Goal: Find specific page/section: Find specific page/section

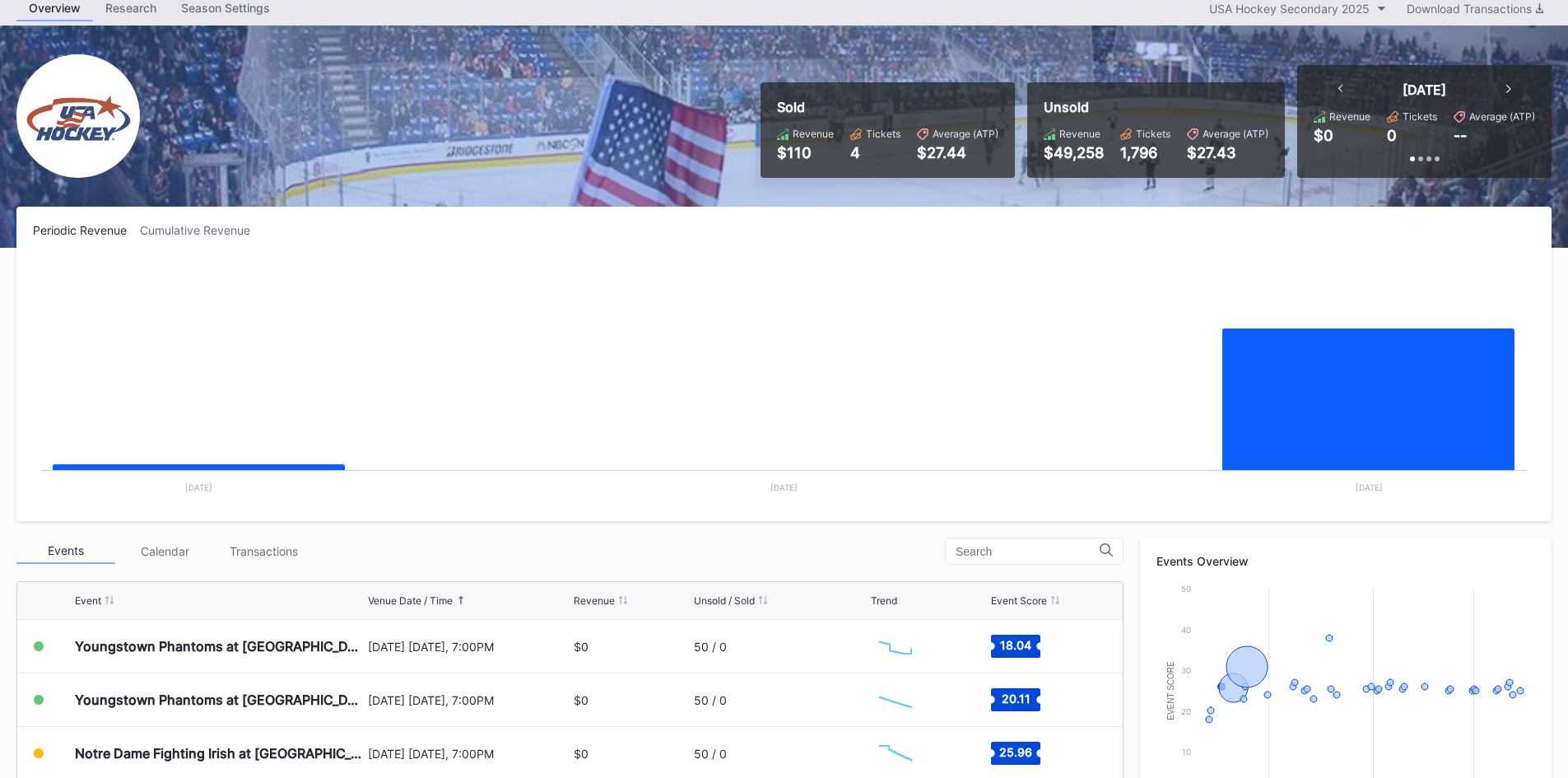
scroll to position [164, 0]
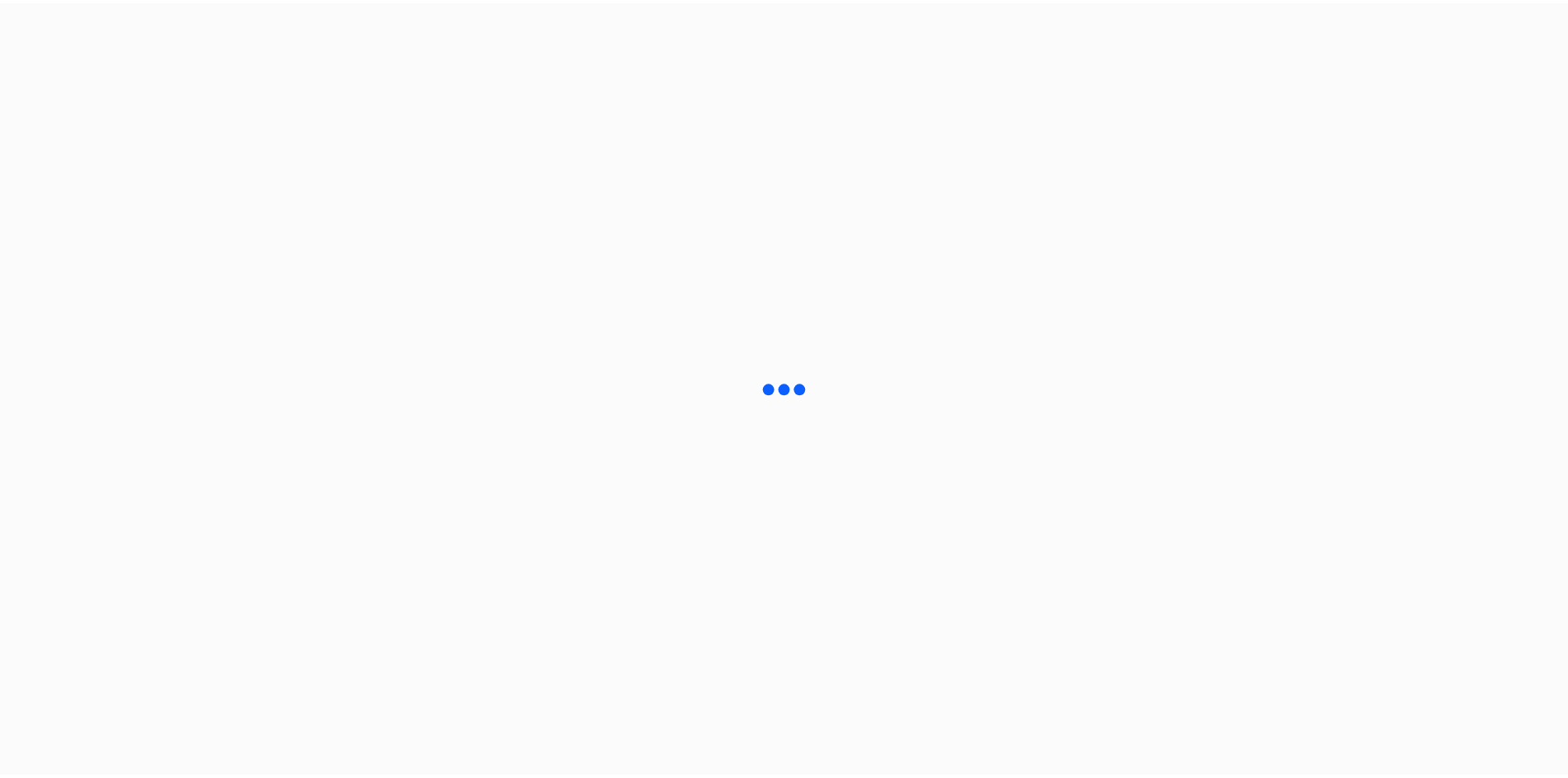
scroll to position [164, 0]
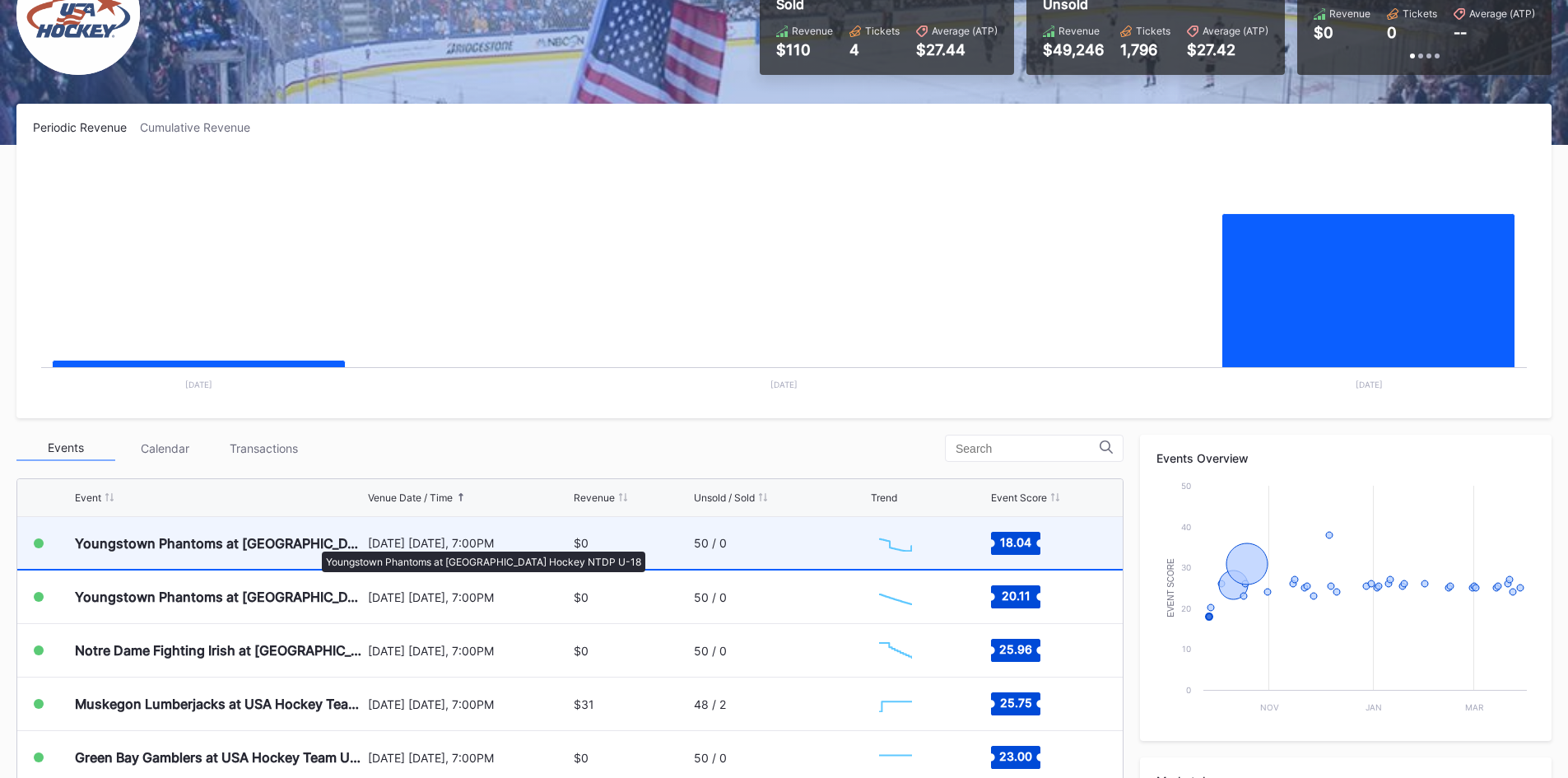
click at [310, 541] on div "Youngstown Phantoms at [GEOGRAPHIC_DATA] Hockey NTDP U-18" at bounding box center [219, 543] width 289 height 17
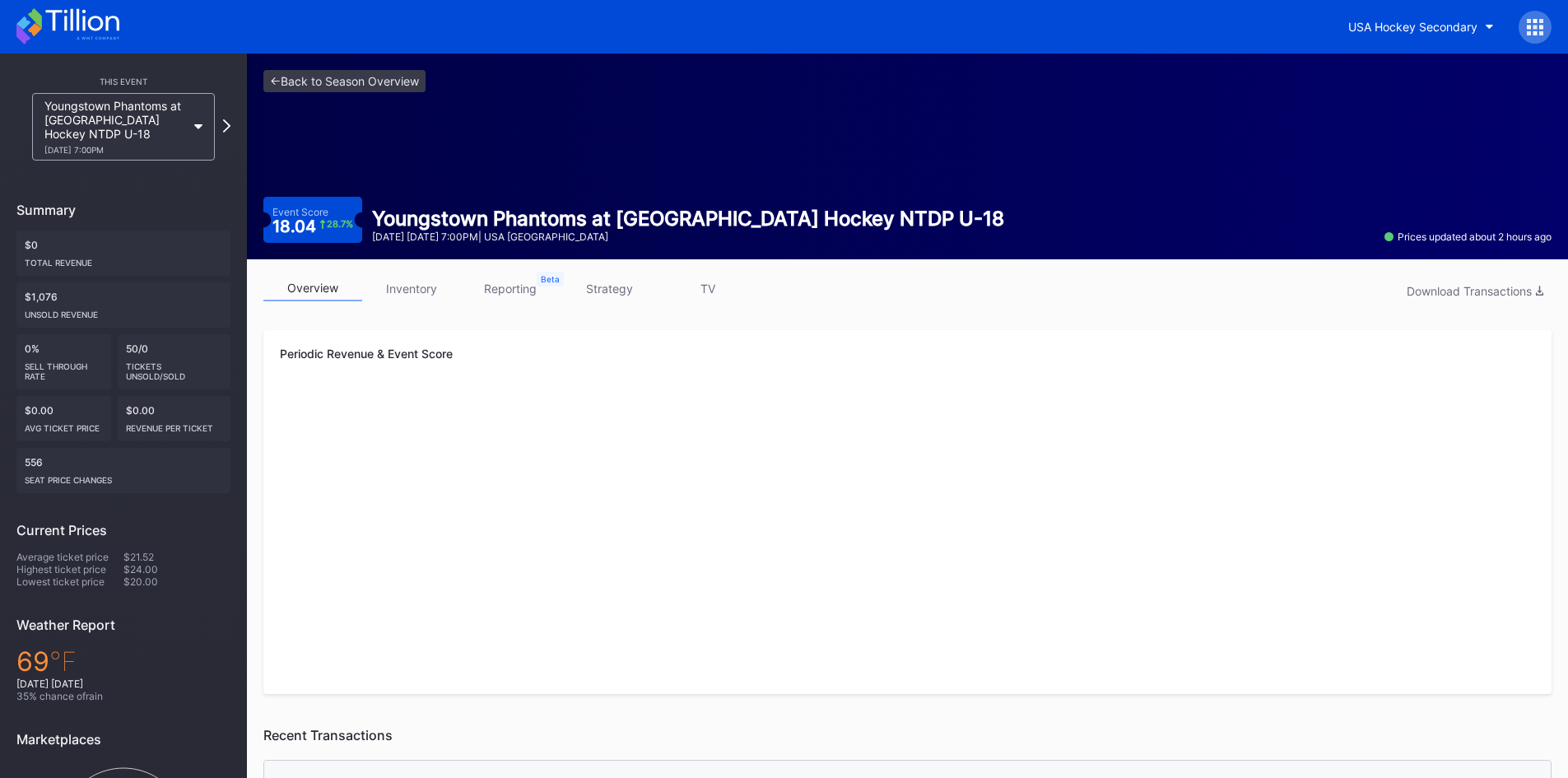
drag, startPoint x: 514, startPoint y: 285, endPoint x: 460, endPoint y: 283, distance: 54.0
click at [514, 285] on link "reporting" at bounding box center [510, 289] width 98 height 26
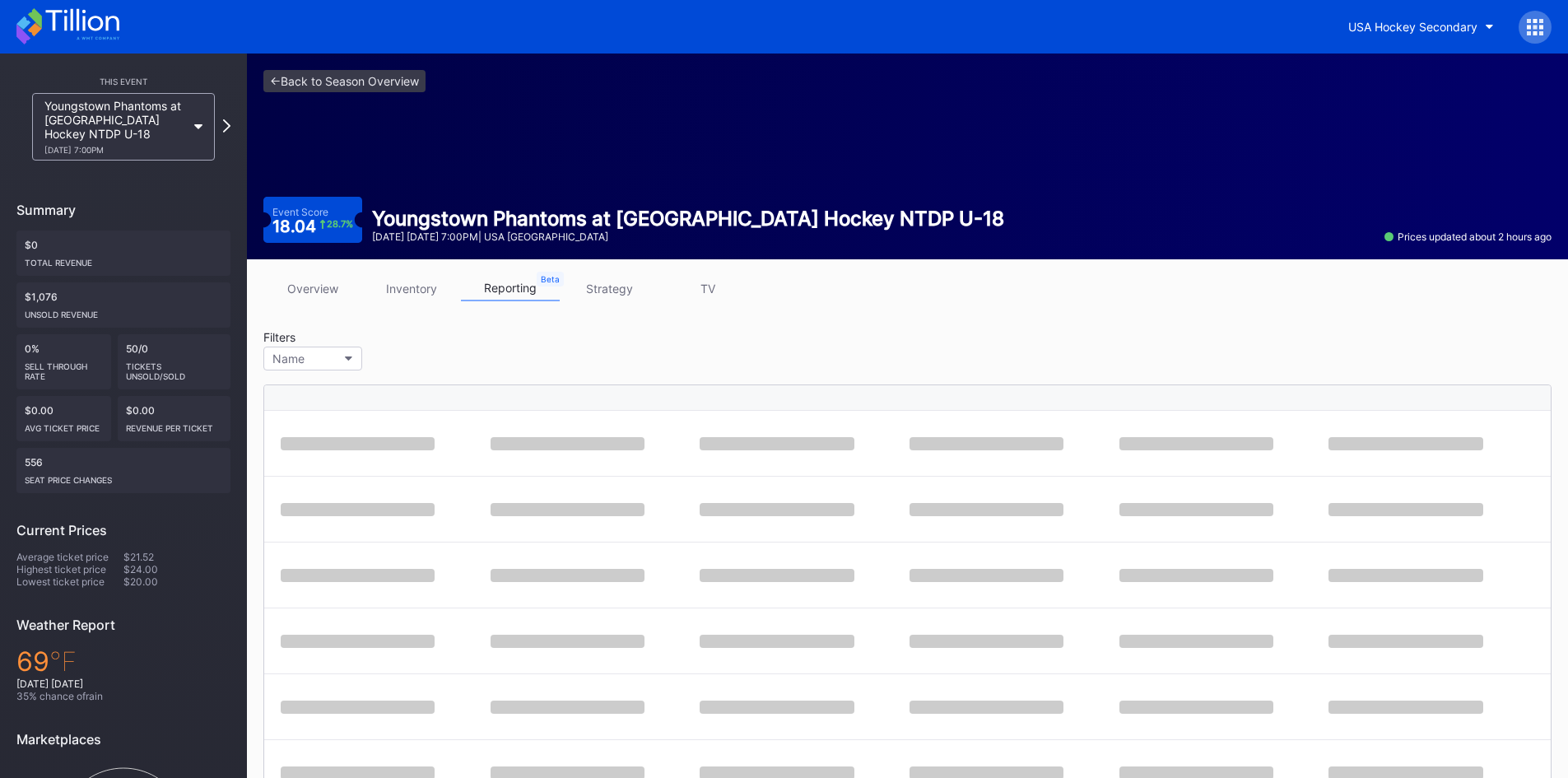
click at [442, 277] on link "inventory" at bounding box center [412, 289] width 98 height 26
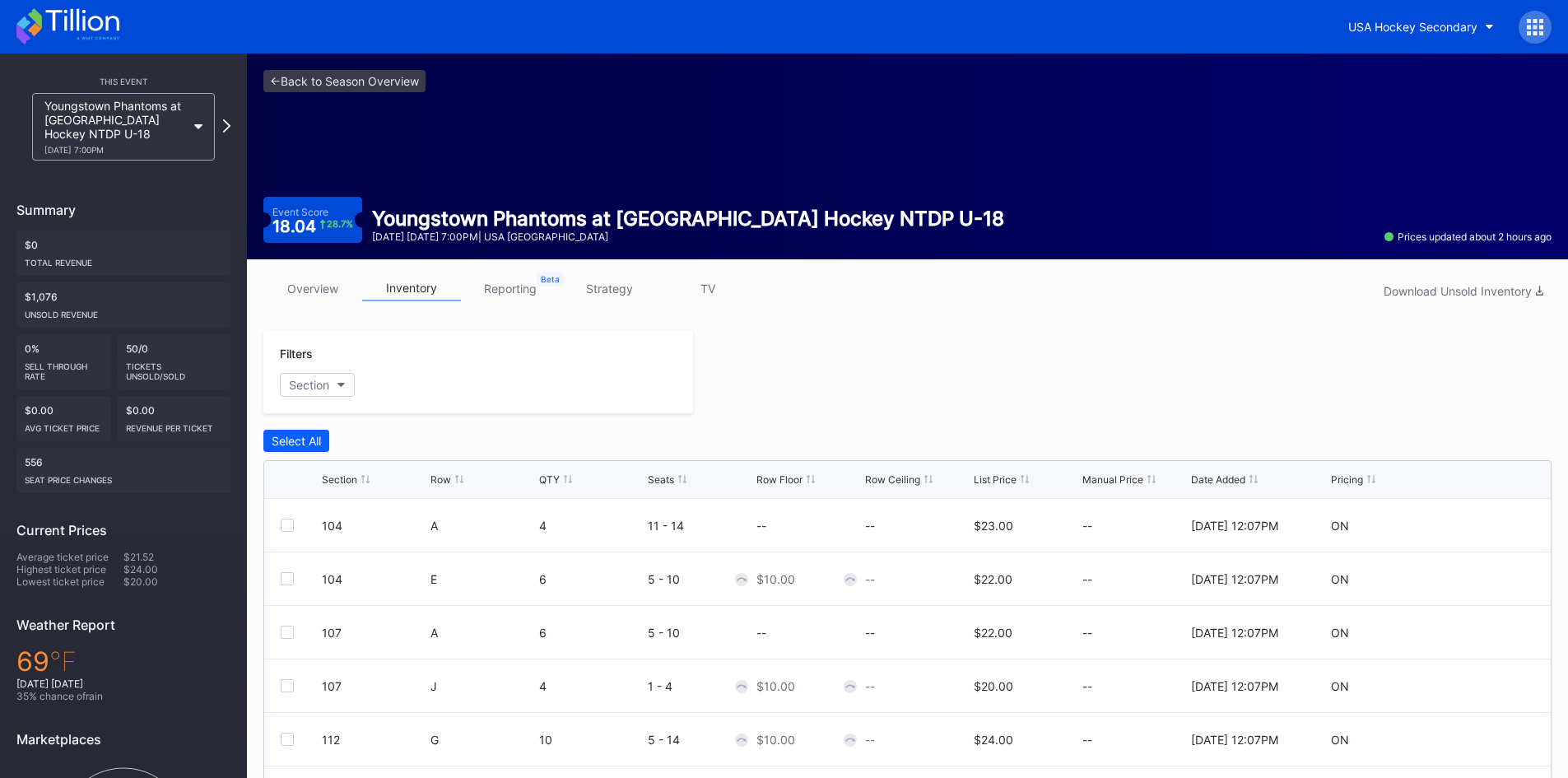
click at [502, 293] on link "reporting" at bounding box center [510, 289] width 98 height 26
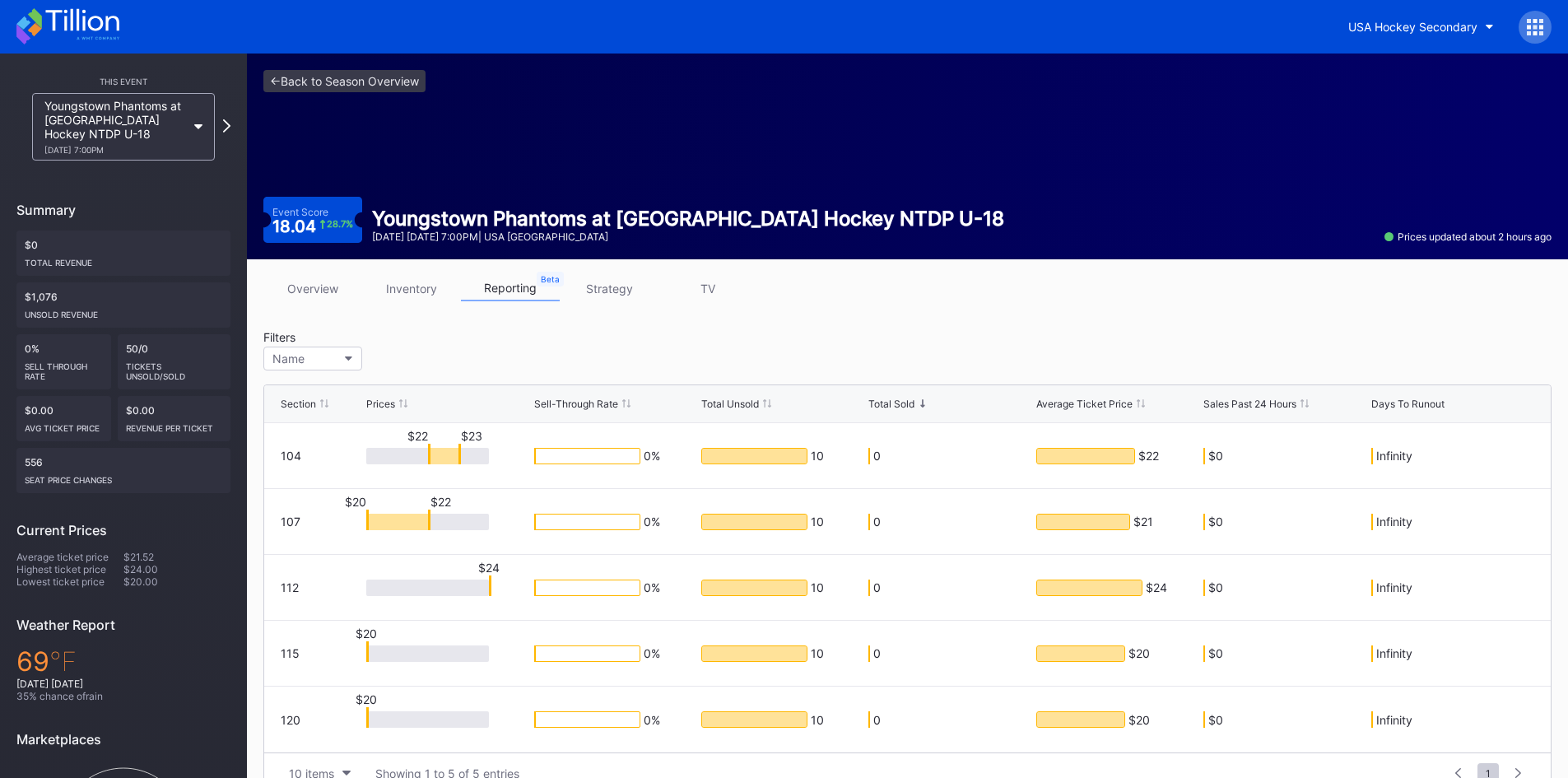
click at [604, 292] on link "strategy" at bounding box center [609, 289] width 98 height 26
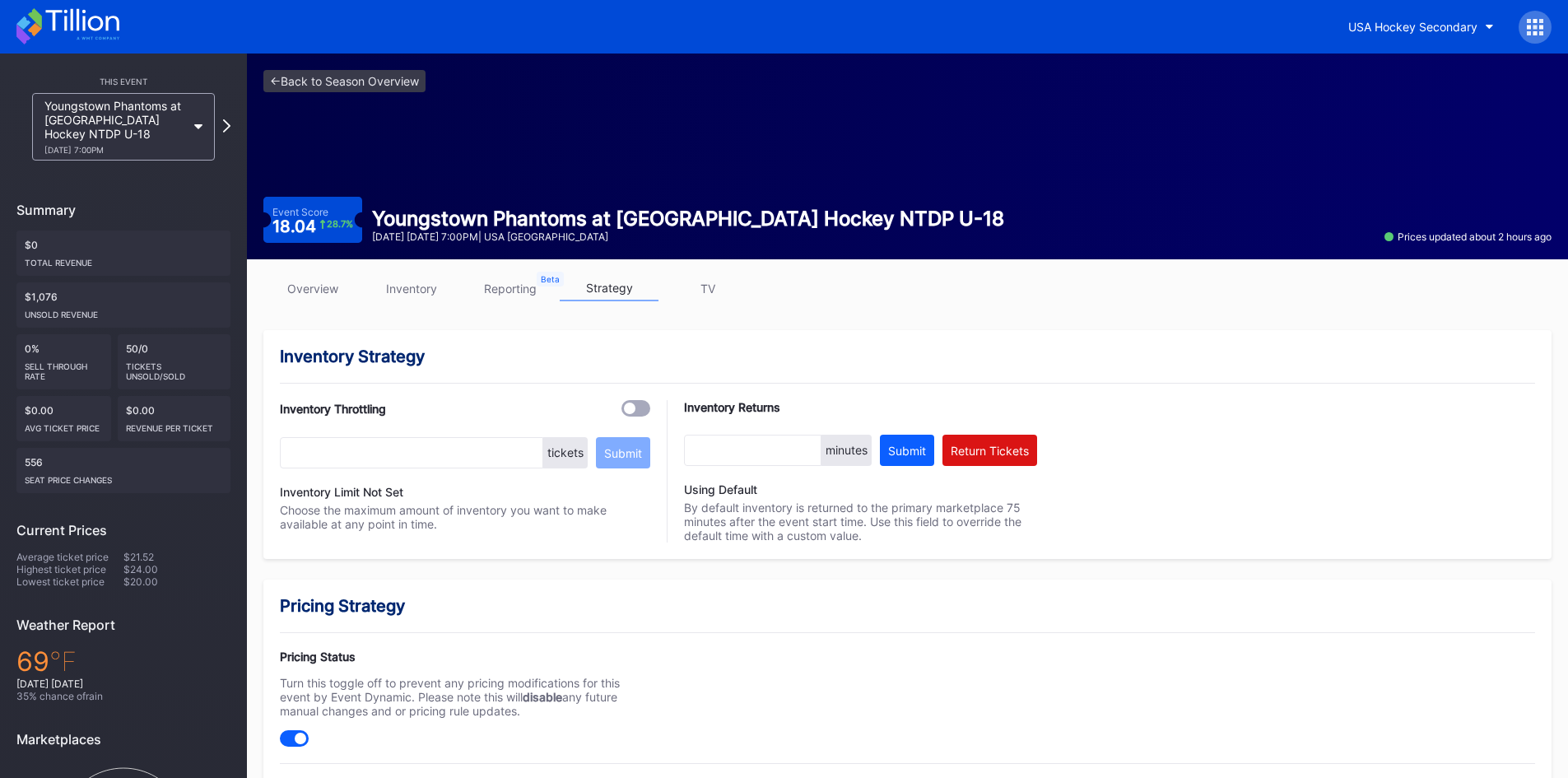
click at [90, 31] on icon at bounding box center [68, 26] width 102 height 36
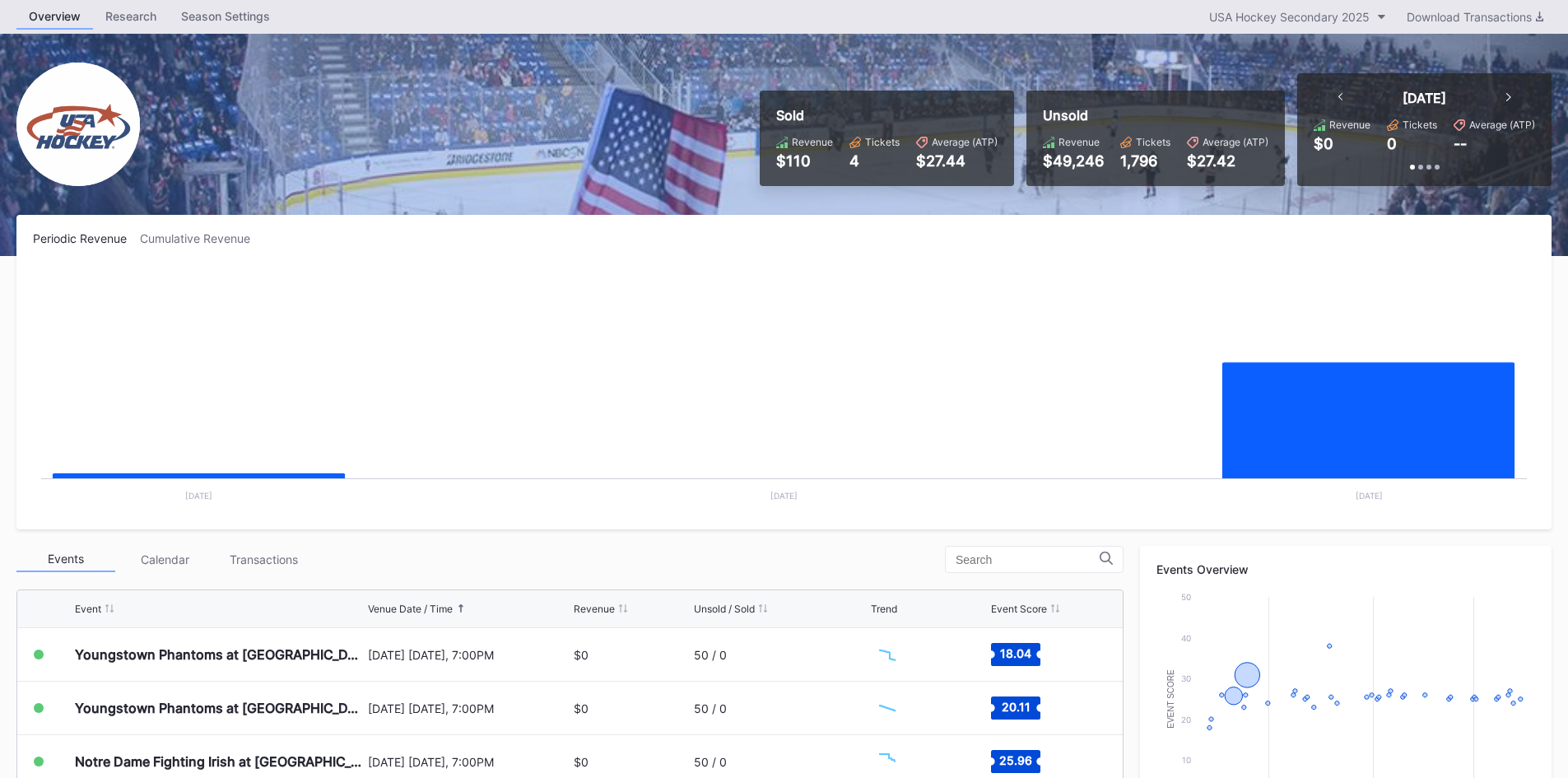
scroll to position [83, 0]
